Goal: Find specific fact: Find contact information

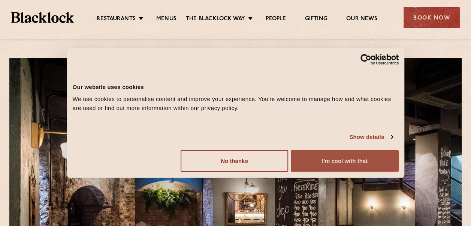
click at [320, 162] on button "I'm cool with that" at bounding box center [345, 161] width 108 height 22
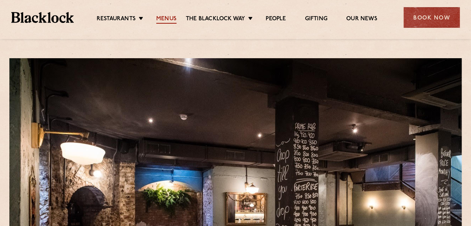
click at [162, 15] on link "Menus" at bounding box center [166, 19] width 20 height 8
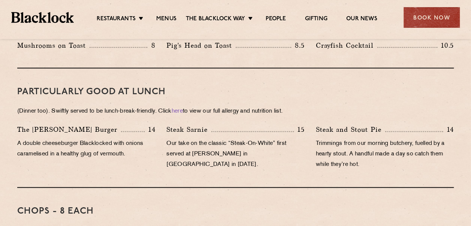
scroll to position [461, 0]
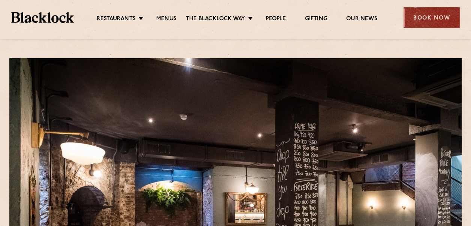
click at [422, 21] on div "Book Now" at bounding box center [432, 17] width 56 height 21
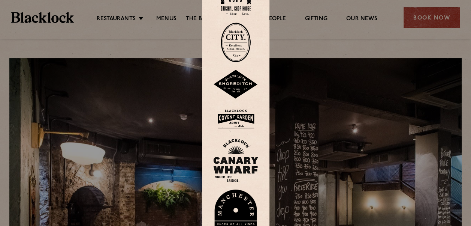
click at [238, 42] on img at bounding box center [236, 42] width 30 height 40
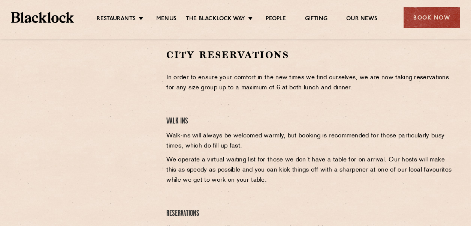
scroll to position [246, 0]
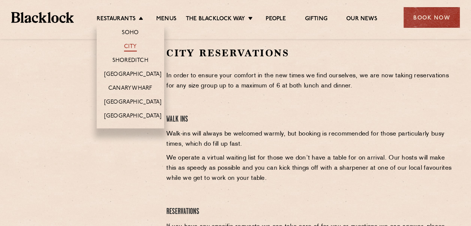
click at [132, 48] on link "City" at bounding box center [130, 47] width 13 height 8
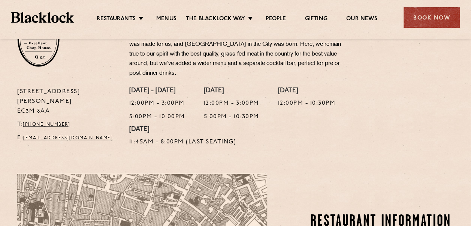
scroll to position [273, 0]
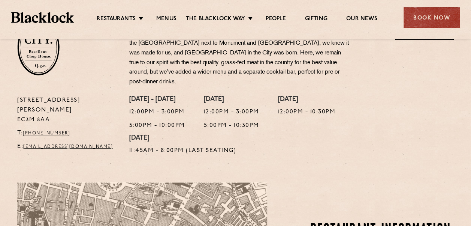
drag, startPoint x: 50, startPoint y: 101, endPoint x: 16, endPoint y: 91, distance: 35.7
click at [16, 96] on div "[STREET_ADDRESS][PERSON_NAME] T: [PHONE_NUMBER] E: [EMAIL_ADDRESS][DOMAIN_NAME]" at bounding box center [68, 128] width 112 height 64
copy p "[STREET_ADDRESS][PERSON_NAME]"
